Goal: Task Accomplishment & Management: Manage account settings

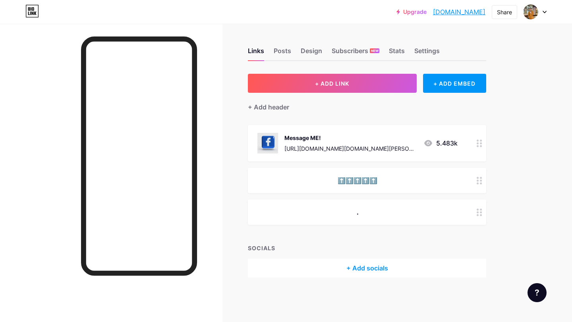
click at [480, 142] on icon at bounding box center [480, 144] width 6 height 8
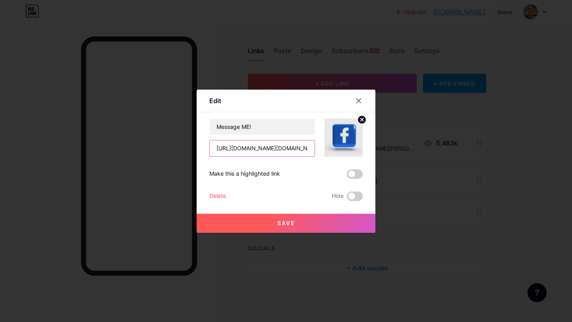
click at [293, 149] on input "[URL][DOMAIN_NAME][DOMAIN_NAME][PERSON_NAME]" at bounding box center [262, 149] width 105 height 16
drag, startPoint x: 293, startPoint y: 150, endPoint x: 250, endPoint y: 151, distance: 42.9
click at [250, 151] on input "[URL][DOMAIN_NAME][DOMAIN_NAME][PERSON_NAME]" at bounding box center [262, 149] width 105 height 16
type input "[URL][DOMAIN_NAME]"
click at [299, 220] on button "Save" at bounding box center [286, 223] width 179 height 19
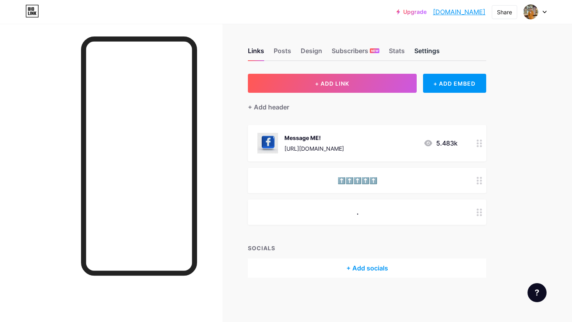
click at [423, 48] on div "Settings" at bounding box center [426, 53] width 25 height 14
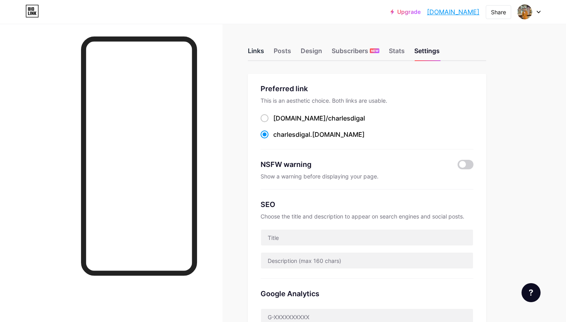
click at [255, 57] on div "Links" at bounding box center [256, 53] width 16 height 14
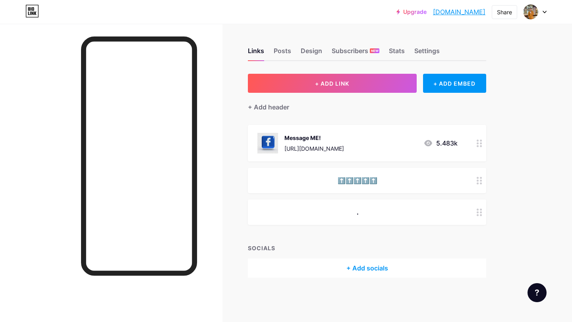
drag, startPoint x: 380, startPoint y: 147, endPoint x: 284, endPoint y: 151, distance: 95.8
click at [284, 151] on div "Message ME! [URL][DOMAIN_NAME] 5.483k" at bounding box center [357, 143] width 200 height 21
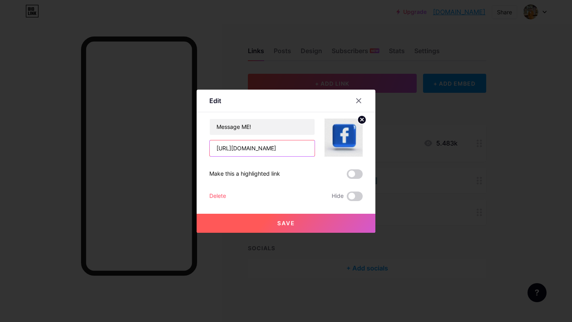
drag, startPoint x: 303, startPoint y: 149, endPoint x: 201, endPoint y: 148, distance: 102.1
click at [201, 148] on div "Edit Content YouTube Play YouTube video without leaving your page. ADD Vimeo Pl…" at bounding box center [286, 161] width 179 height 143
click at [283, 220] on span "Save" at bounding box center [286, 223] width 18 height 7
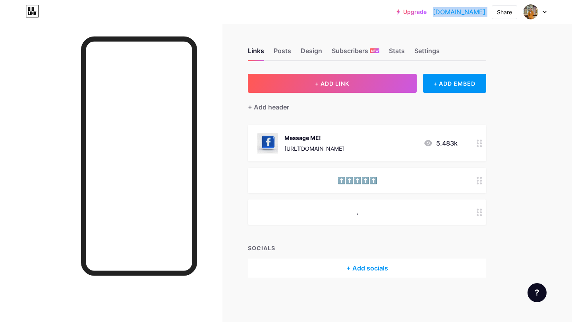
drag, startPoint x: 423, startPoint y: 9, endPoint x: 490, endPoint y: 12, distance: 66.4
click at [490, 12] on div "Upgrade [DOMAIN_NAME]... [DOMAIN_NAME] Share Switch accounts [PERSON_NAME] [DOM…" at bounding box center [471, 12] width 150 height 14
copy div "[DOMAIN_NAME] Share Switch accounts [PERSON_NAME] [DOMAIN_NAME]/charlesdigal + …"
drag, startPoint x: 489, startPoint y: 35, endPoint x: 490, endPoint y: 28, distance: 6.8
click at [489, 35] on div "Links Posts Design Subscribers NEW Stats Settings + ADD LINK + ADD EMBED + Add …" at bounding box center [259, 171] width 519 height 294
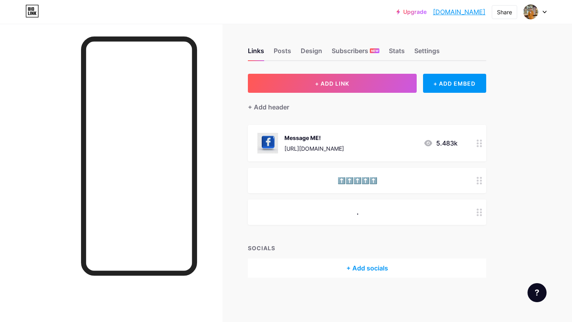
click at [272, 53] on div "Links Posts Design Subscribers NEW Stats Settings" at bounding box center [367, 47] width 238 height 28
click at [283, 52] on div "Posts" at bounding box center [282, 53] width 17 height 14
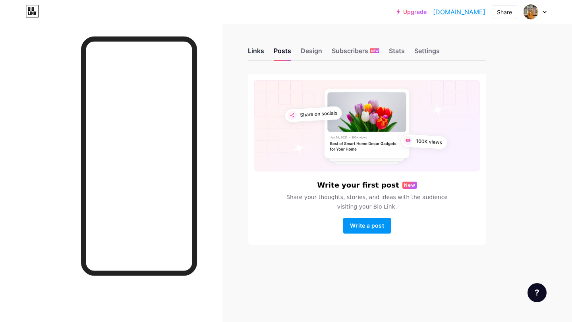
click at [257, 52] on div "Links" at bounding box center [256, 53] width 16 height 14
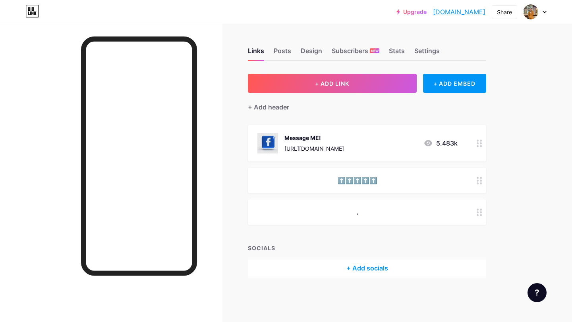
click at [437, 44] on div "Links Posts Design Subscribers NEW Stats Settings" at bounding box center [367, 47] width 238 height 28
click at [433, 46] on div "Settings" at bounding box center [426, 53] width 25 height 14
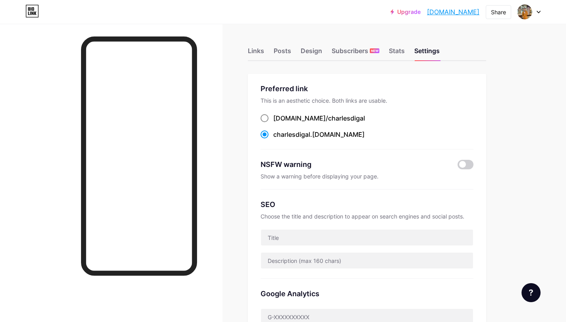
click at [264, 120] on span at bounding box center [265, 118] width 8 height 8
click at [273, 123] on input "[DOMAIN_NAME]/ charlesdigal" at bounding box center [275, 125] width 5 height 5
radio input "true"
click at [261, 134] on span at bounding box center [265, 135] width 8 height 8
click at [273, 139] on input "charlesdigal .[DOMAIN_NAME]" at bounding box center [275, 141] width 5 height 5
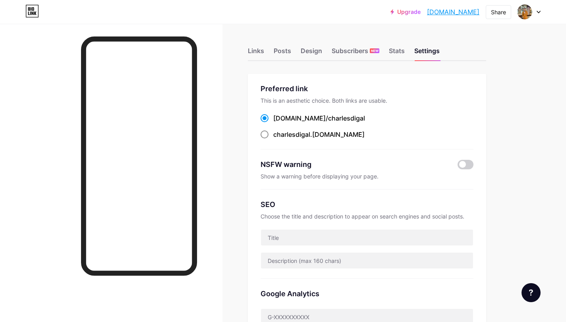
radio input "true"
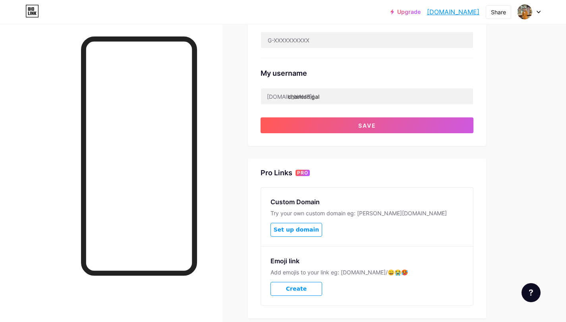
scroll to position [327, 0]
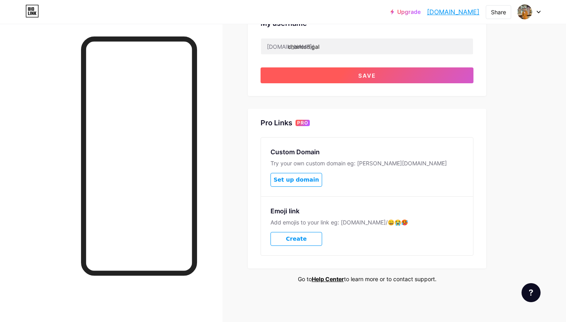
click at [373, 75] on span "Save" at bounding box center [367, 75] width 18 height 7
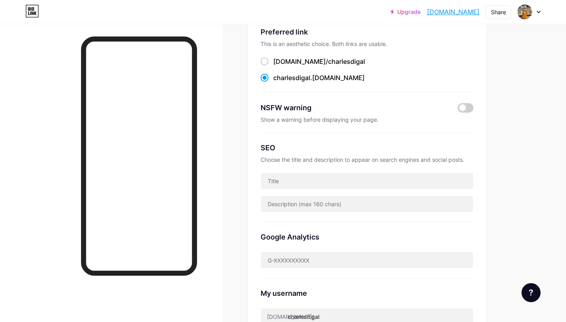
scroll to position [0, 0]
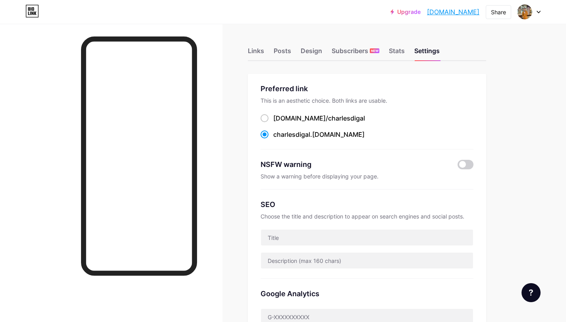
click at [481, 13] on div "Upgrade [DOMAIN_NAME]... [DOMAIN_NAME] Share Switch accounts [PERSON_NAME] [DOM…" at bounding box center [465, 12] width 150 height 14
drag, startPoint x: 482, startPoint y: 11, endPoint x: 418, endPoint y: 12, distance: 63.9
click at [418, 12] on div "Upgrade [DOMAIN_NAME]... [DOMAIN_NAME] Share Switch accounts [PERSON_NAME] [DOM…" at bounding box center [465, 12] width 150 height 14
copy link "[DOMAIN_NAME]"
click at [287, 57] on div "Posts" at bounding box center [282, 53] width 17 height 14
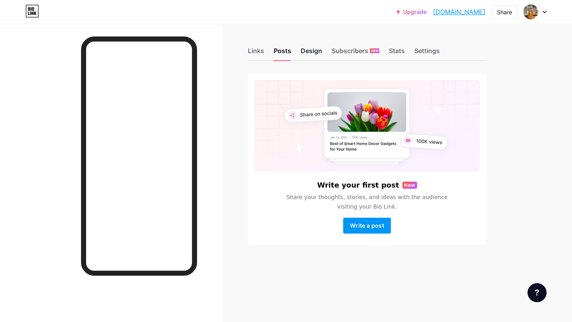
click at [310, 52] on div "Design" at bounding box center [311, 53] width 21 height 14
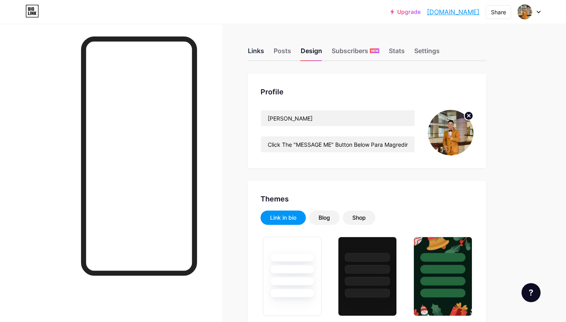
click at [257, 49] on div "Links" at bounding box center [256, 53] width 16 height 14
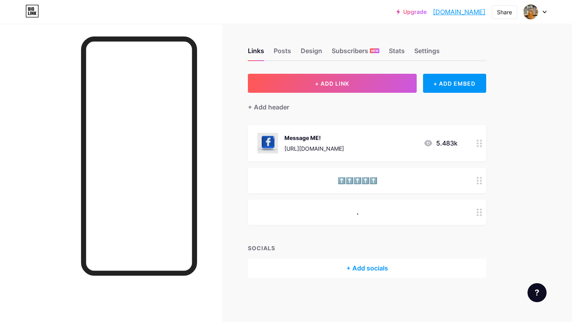
click at [474, 144] on div at bounding box center [480, 143] width 14 height 37
click at [355, 98] on icon at bounding box center [358, 101] width 6 height 6
